Goal: Find specific page/section

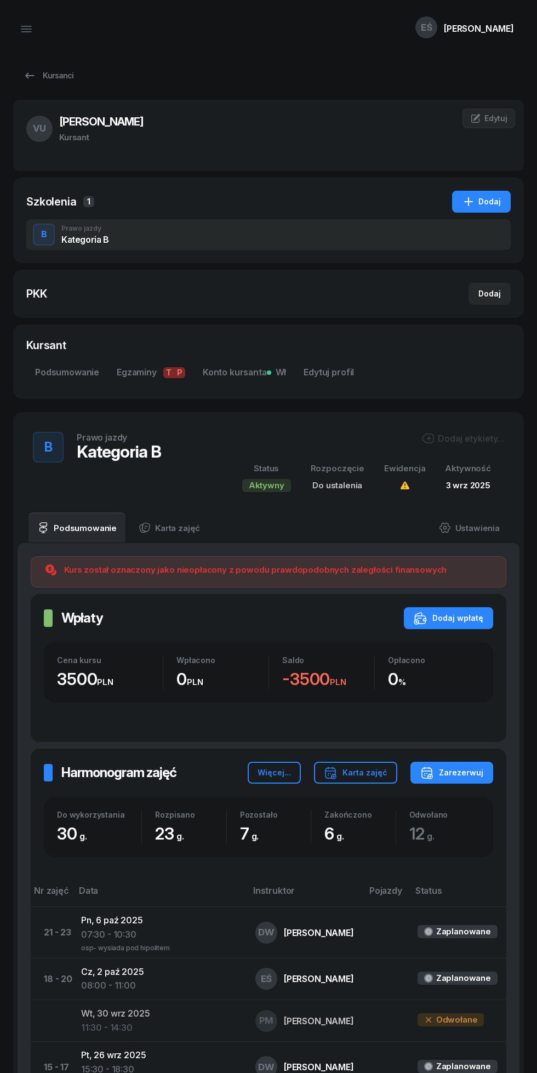
click at [42, 70] on div "Kursanci" at bounding box center [48, 75] width 50 height 13
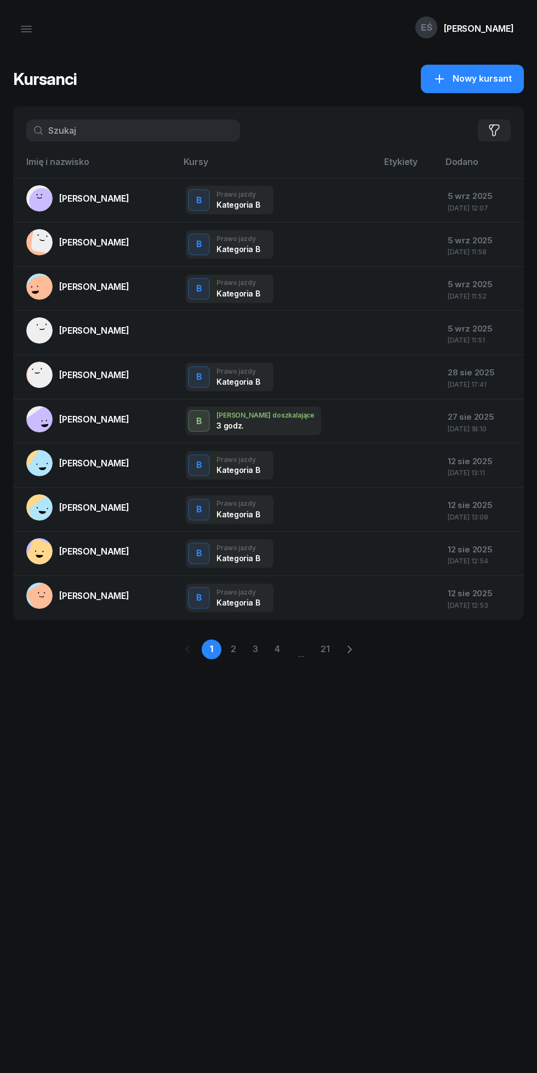
click at [94, 133] on input "text" at bounding box center [133, 130] width 214 height 22
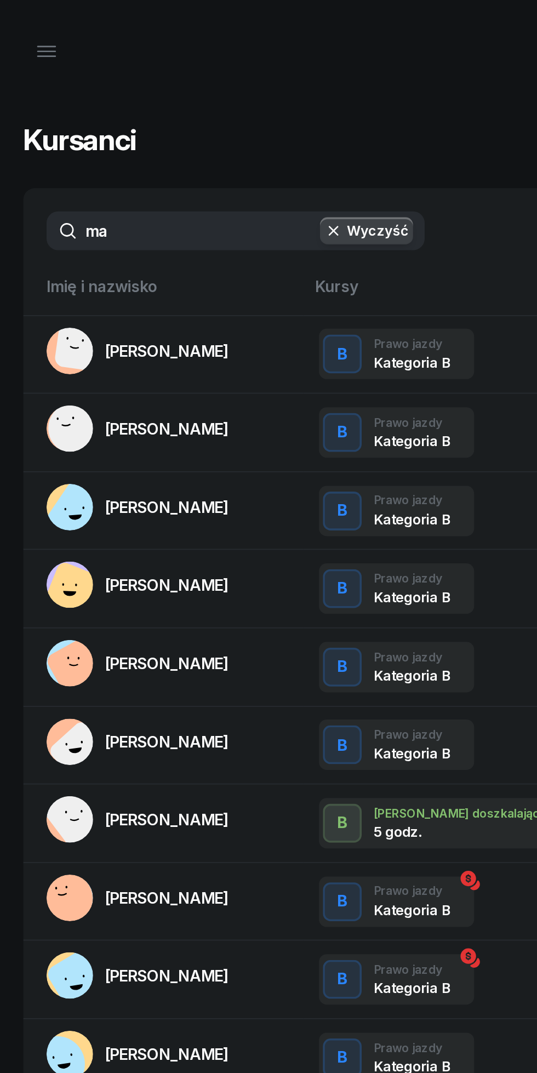
type input "mar"
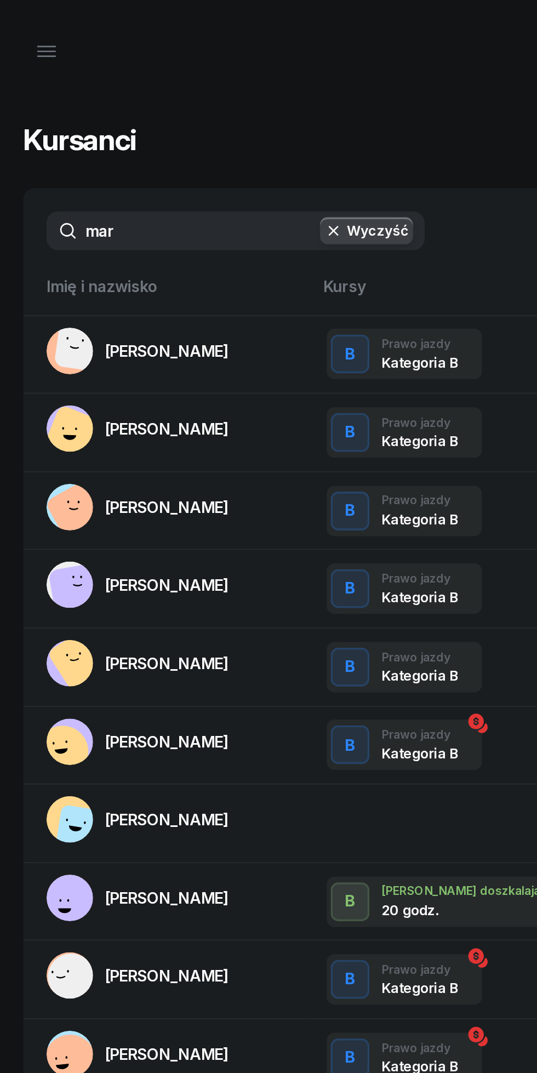
click at [88, 205] on link "Maria Nowak" at bounding box center [77, 198] width 103 height 26
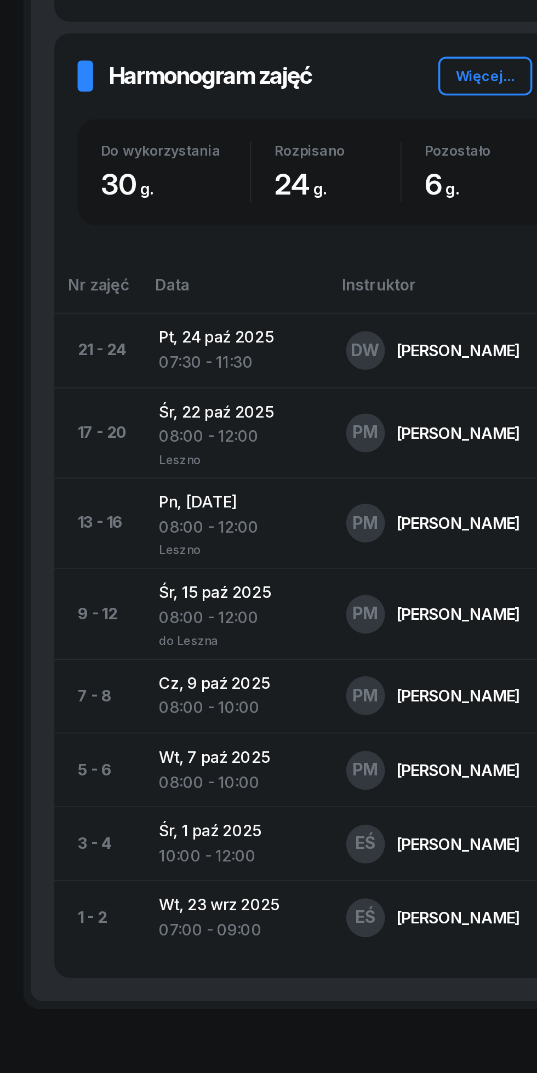
scroll to position [229, 0]
